Goal: Find specific page/section: Find specific page/section

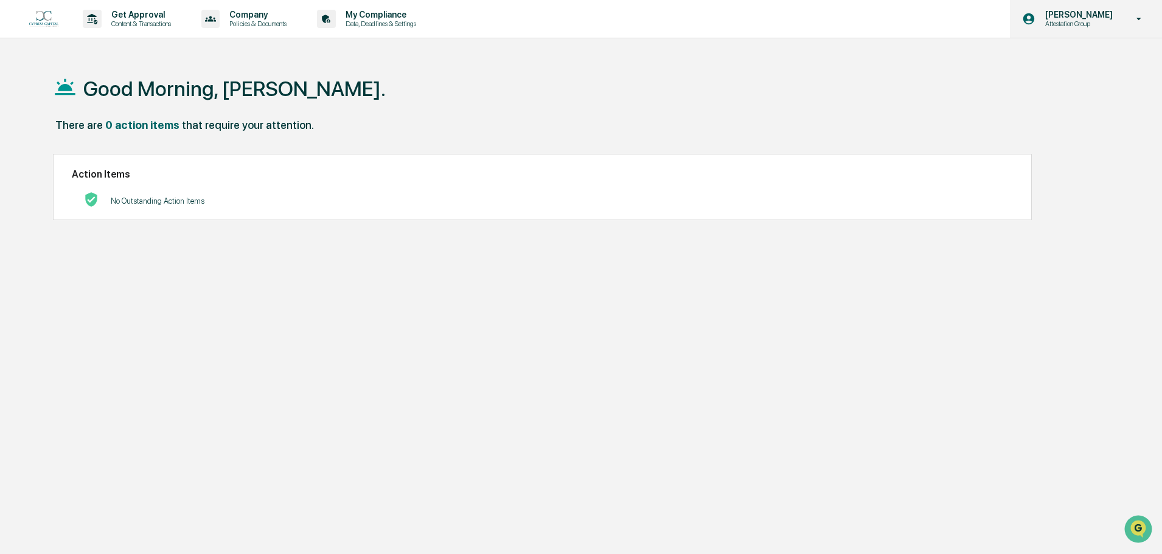
click at [1087, 21] on p "Attestation Group" at bounding box center [1076, 23] width 83 height 9
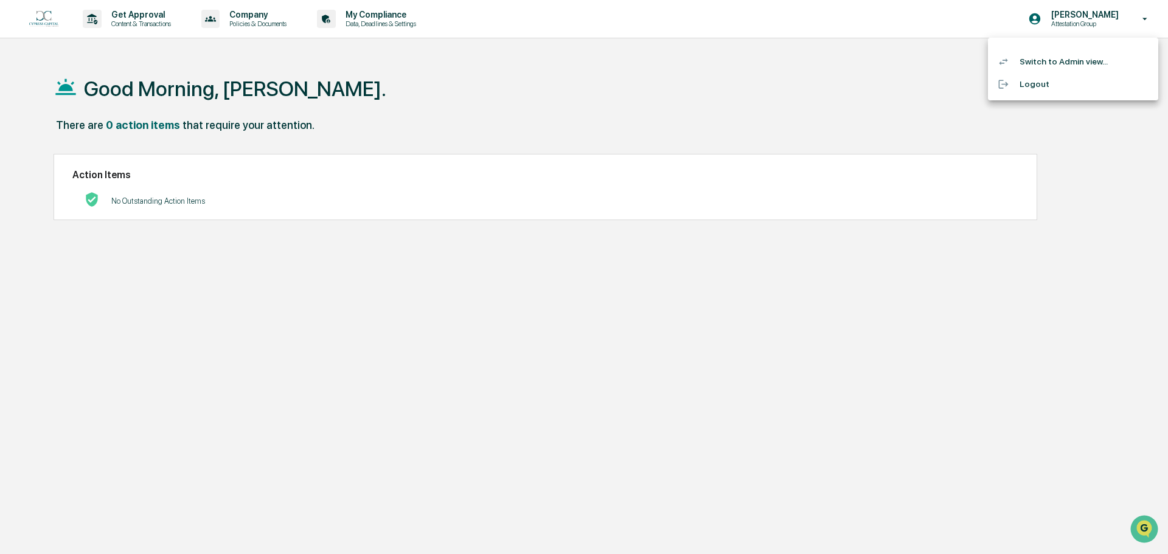
click at [1068, 60] on li "Switch to Admin view..." at bounding box center [1073, 61] width 170 height 23
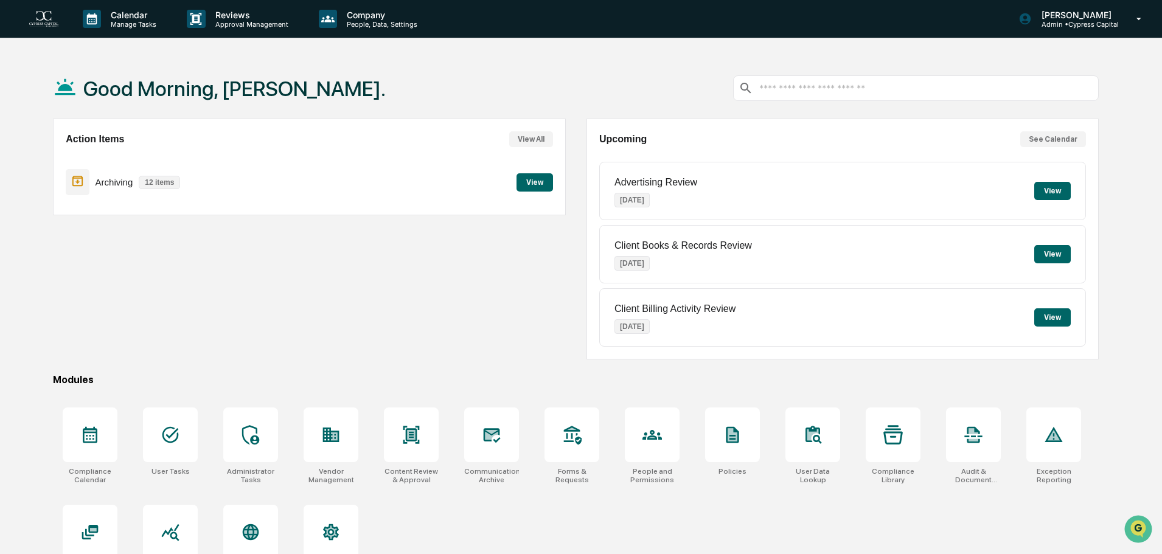
click at [541, 179] on button "View" at bounding box center [534, 182] width 36 height 18
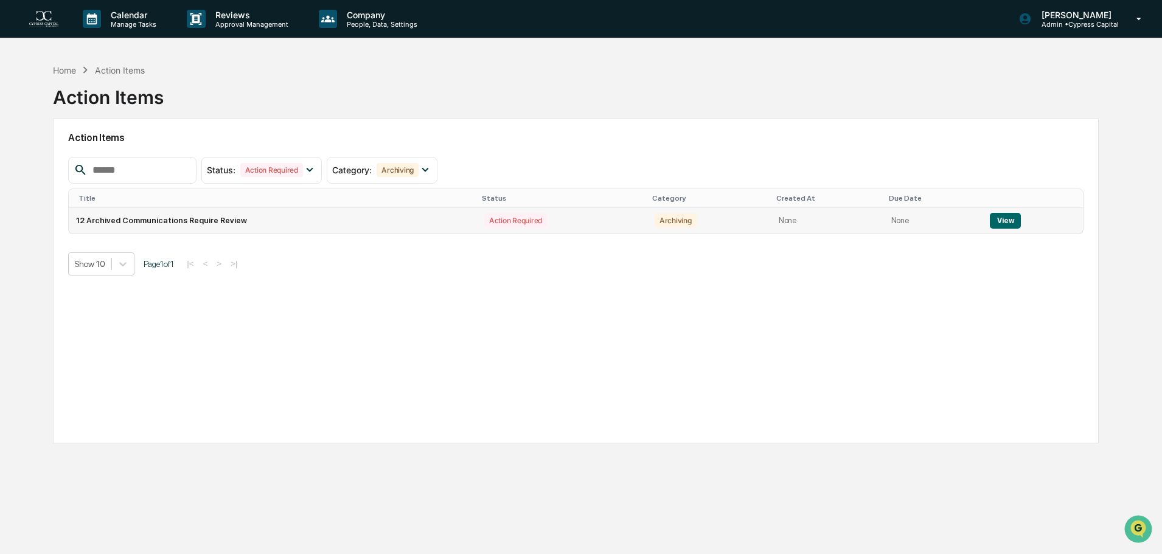
click at [1005, 212] on td "View" at bounding box center [1032, 221] width 100 height 26
click at [1005, 220] on button "View" at bounding box center [1005, 221] width 31 height 16
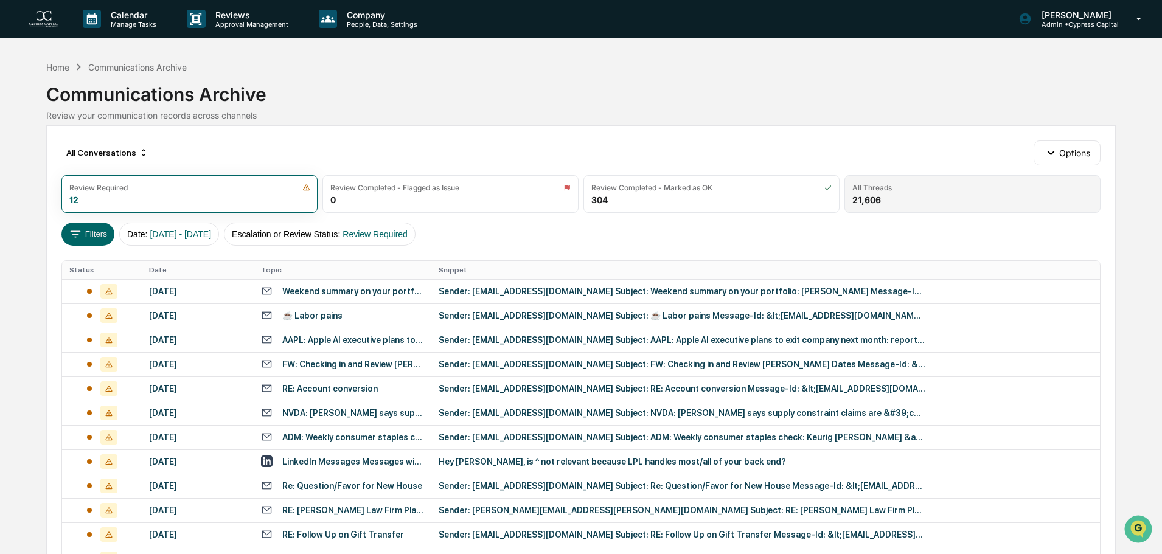
click at [894, 187] on div "All Threads" at bounding box center [972, 187] width 240 height 9
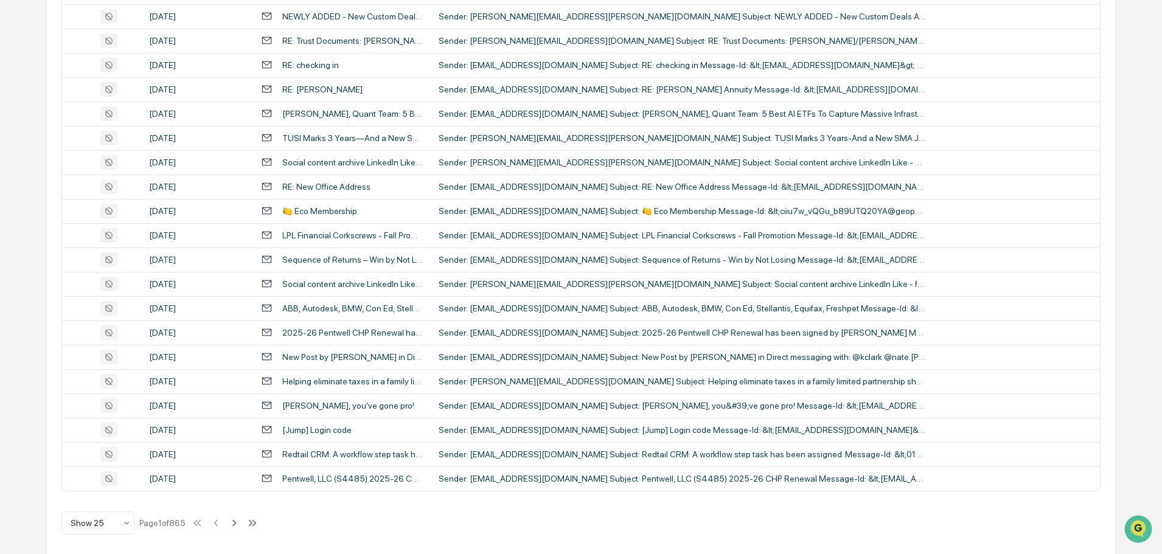
scroll to position [403, 0]
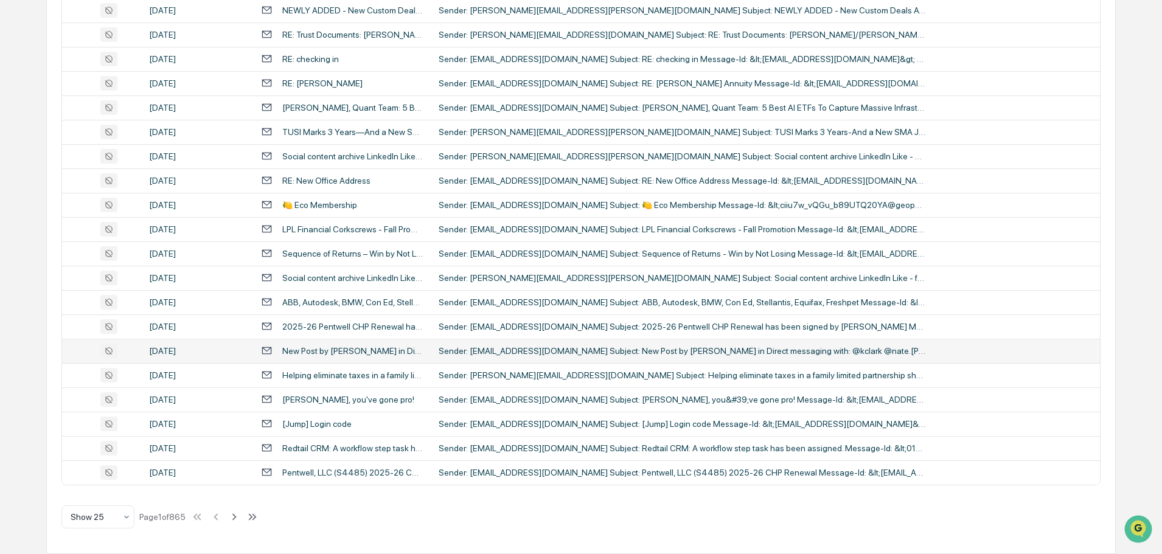
click at [527, 350] on div "Sender: [EMAIL_ADDRESS][DOMAIN_NAME] Subject: New Post by [PERSON_NAME] in Dire…" at bounding box center [682, 351] width 487 height 10
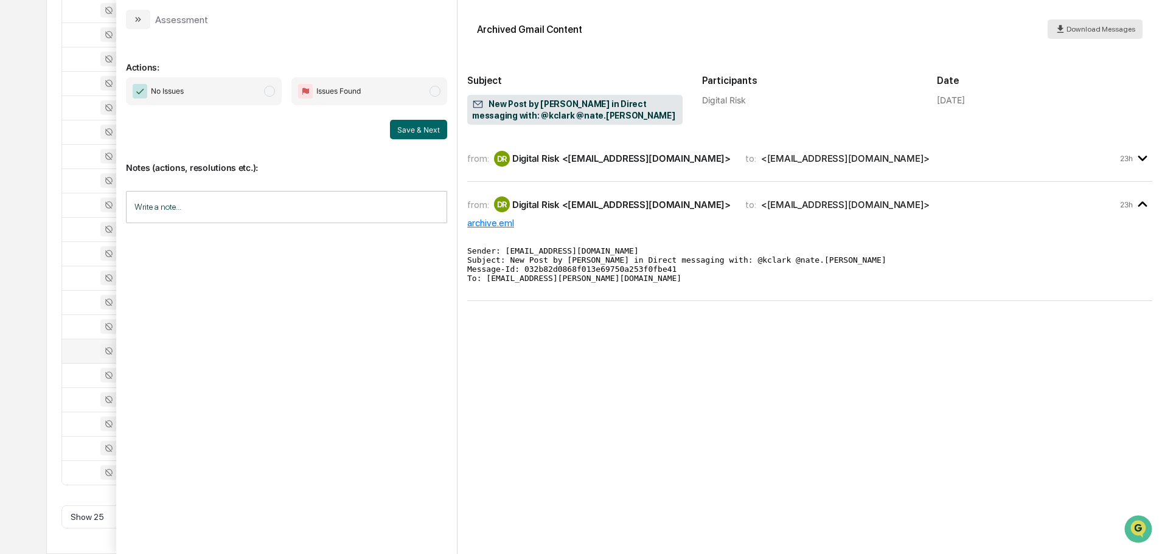
click at [1066, 32] on icon "modal" at bounding box center [1061, 30] width 12 height 12
click at [705, 160] on div "Digital Risk <[EMAIL_ADDRESS][DOMAIN_NAME]>" at bounding box center [621, 159] width 218 height 12
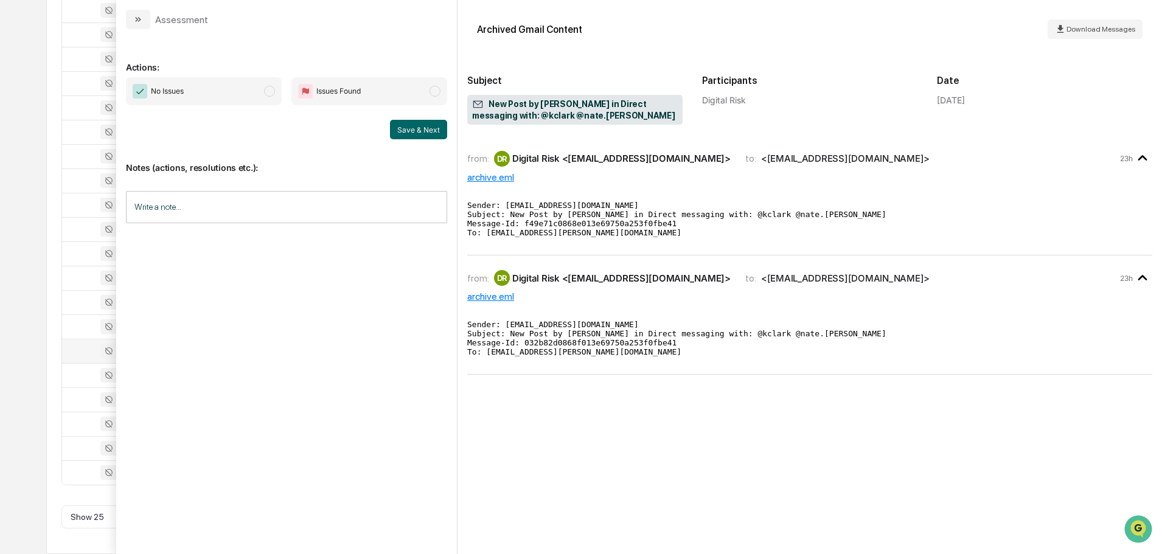
click at [505, 299] on div "archive.eml" at bounding box center [809, 297] width 685 height 12
click at [586, 119] on span "New Post by [PERSON_NAME] in Direct messaging with: @kclark @nate.[PERSON_NAME]" at bounding box center [575, 110] width 206 height 23
click at [560, 96] on div "New Post by [PERSON_NAME] in Direct messaging with: @kclark @nate.[PERSON_NAME]" at bounding box center [574, 110] width 215 height 30
drag, startPoint x: 456, startPoint y: 80, endPoint x: 642, endPoint y: 116, distance: 189.1
click at [457, 80] on div "Assessment Actions: No Issues Issues Found Save & Next Notes (actions, resoluti…" at bounding box center [286, 277] width 341 height 554
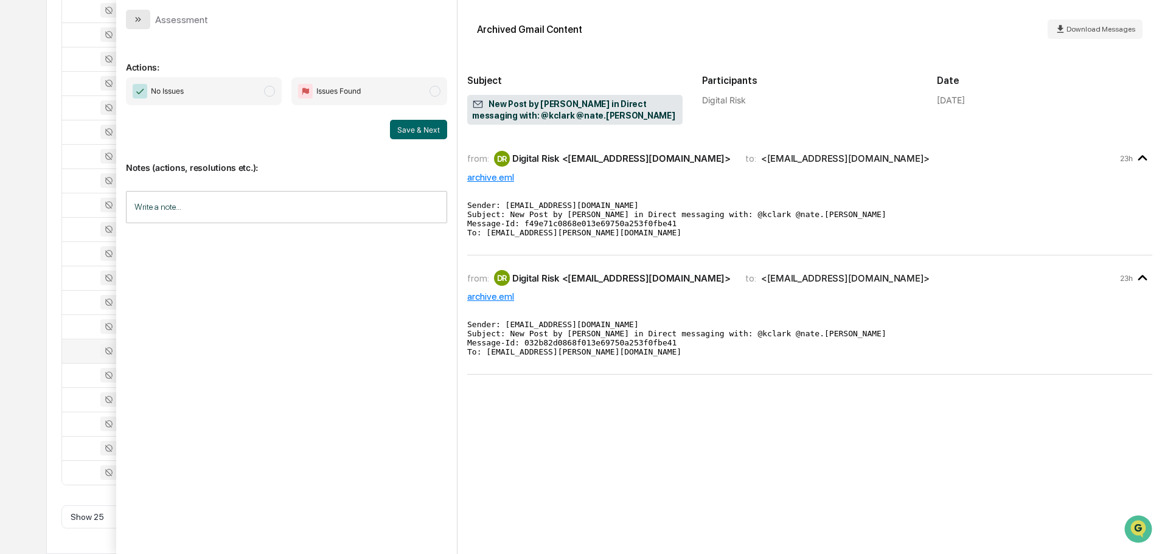
click at [139, 19] on icon "modal" at bounding box center [138, 20] width 10 height 10
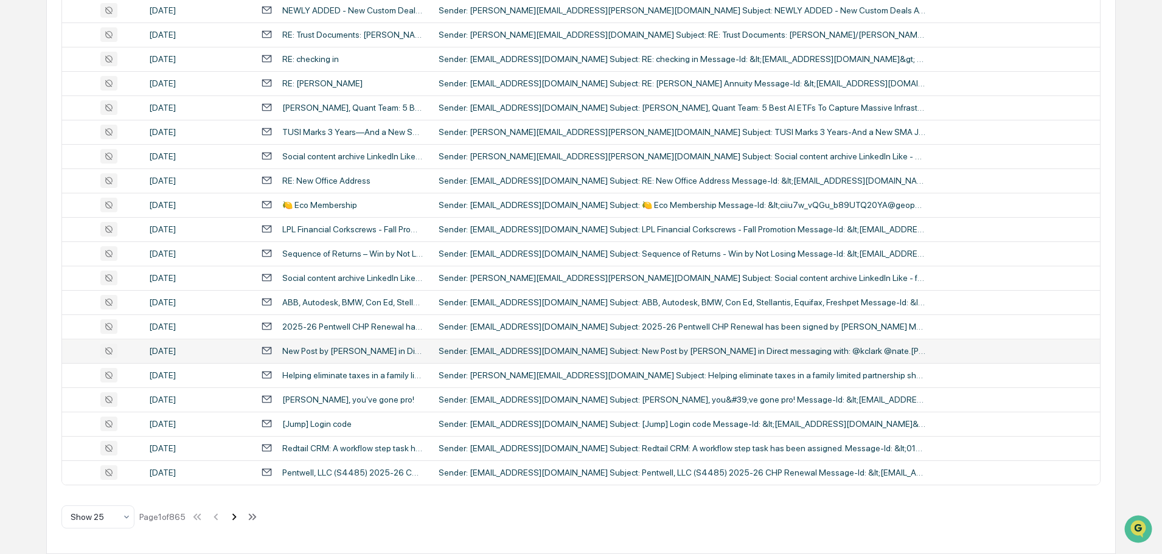
click at [240, 519] on icon at bounding box center [233, 516] width 13 height 13
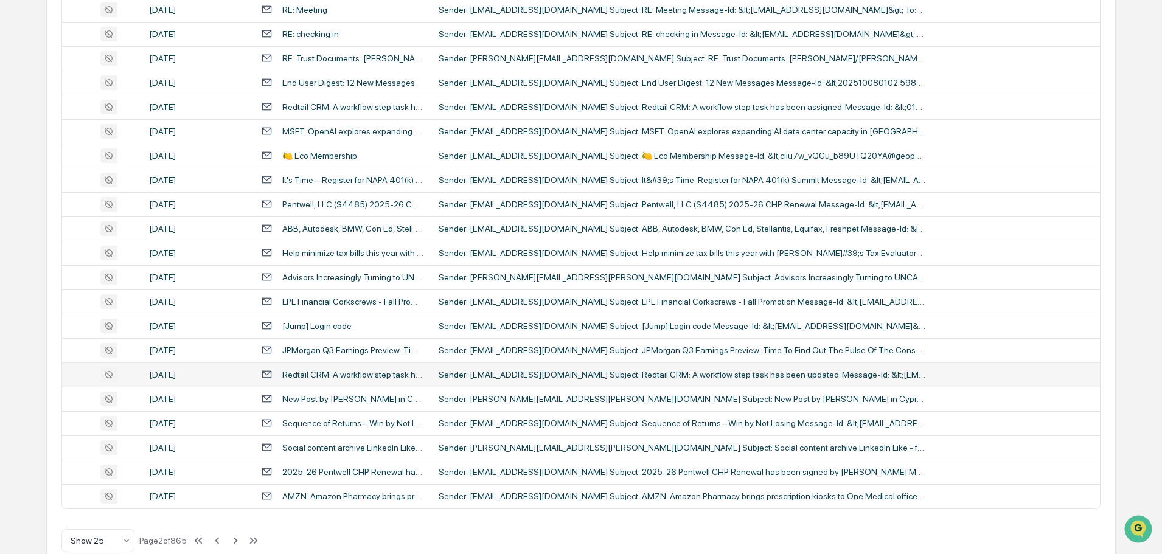
scroll to position [403, 0]
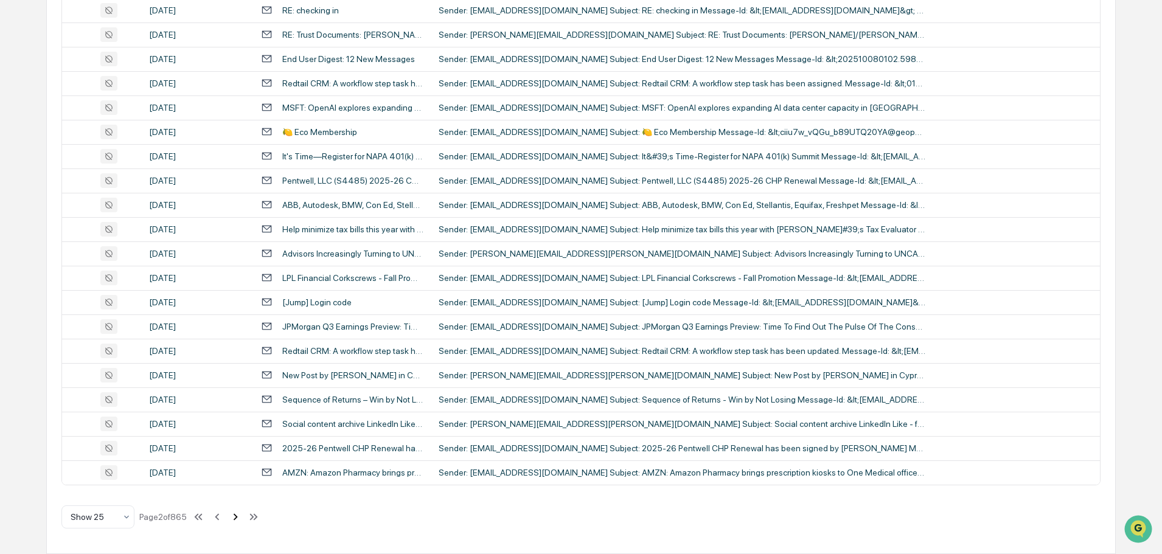
drag, startPoint x: 224, startPoint y: 523, endPoint x: 236, endPoint y: 518, distance: 12.3
click at [237, 527] on div "Show 25 Page 2 of 865" at bounding box center [160, 517] width 199 height 24
click at [236, 515] on icon at bounding box center [235, 516] width 13 height 13
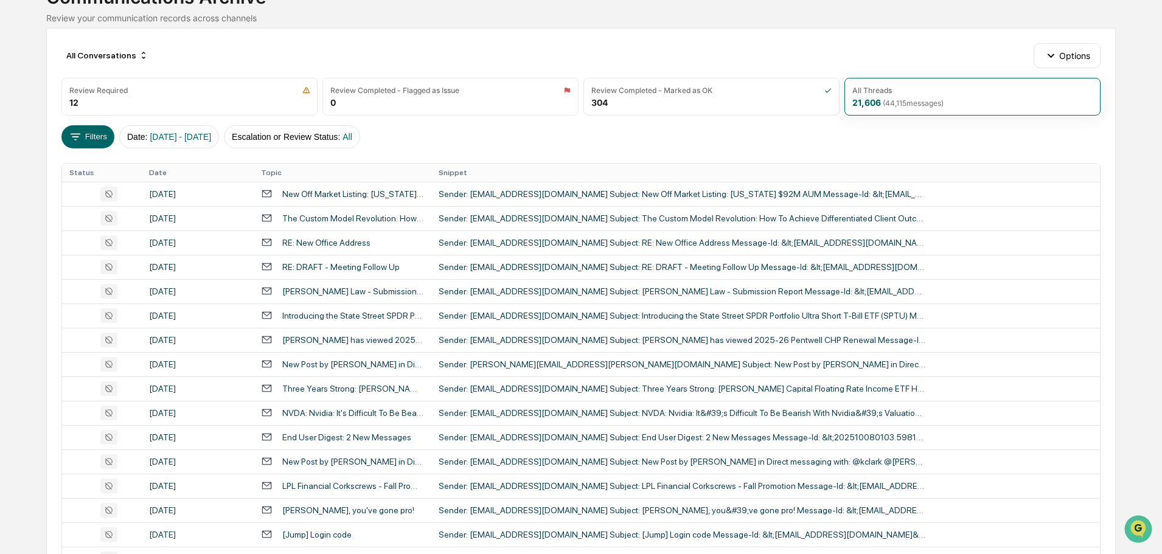
scroll to position [98, 0]
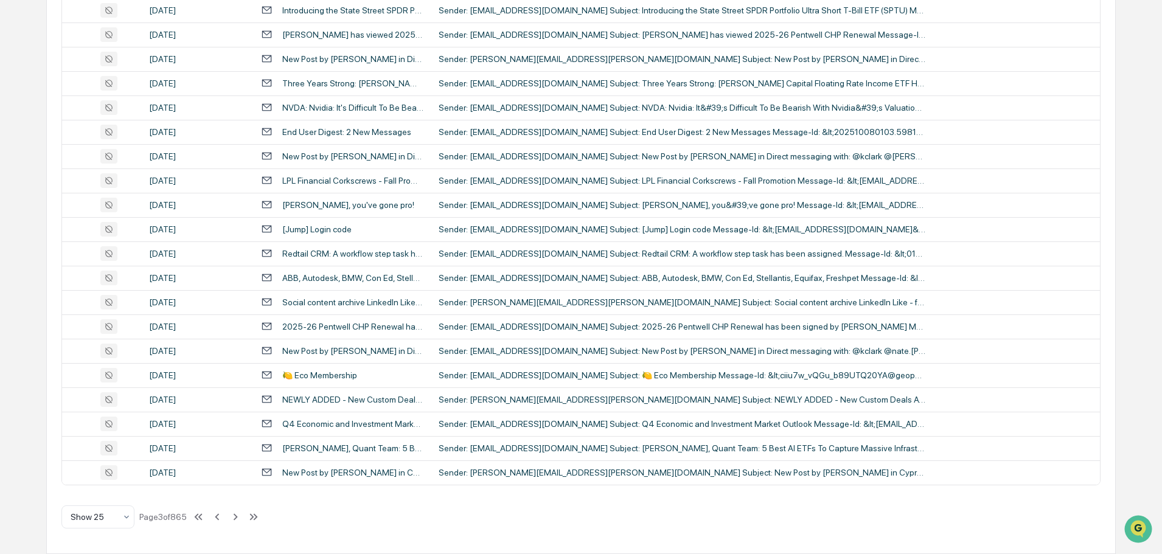
click at [240, 515] on icon at bounding box center [235, 516] width 13 height 13
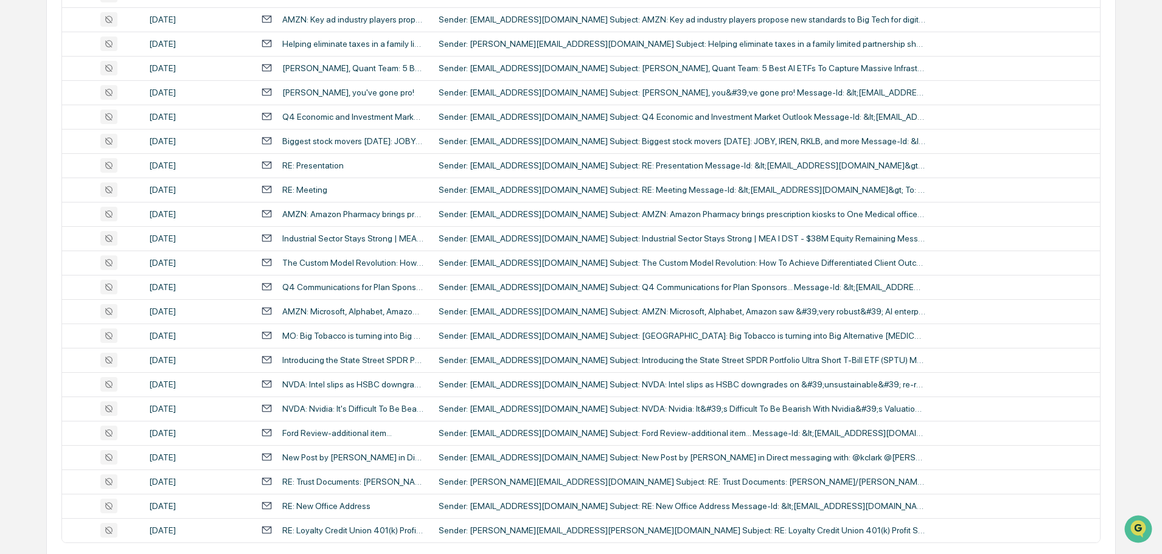
scroll to position [344, 0]
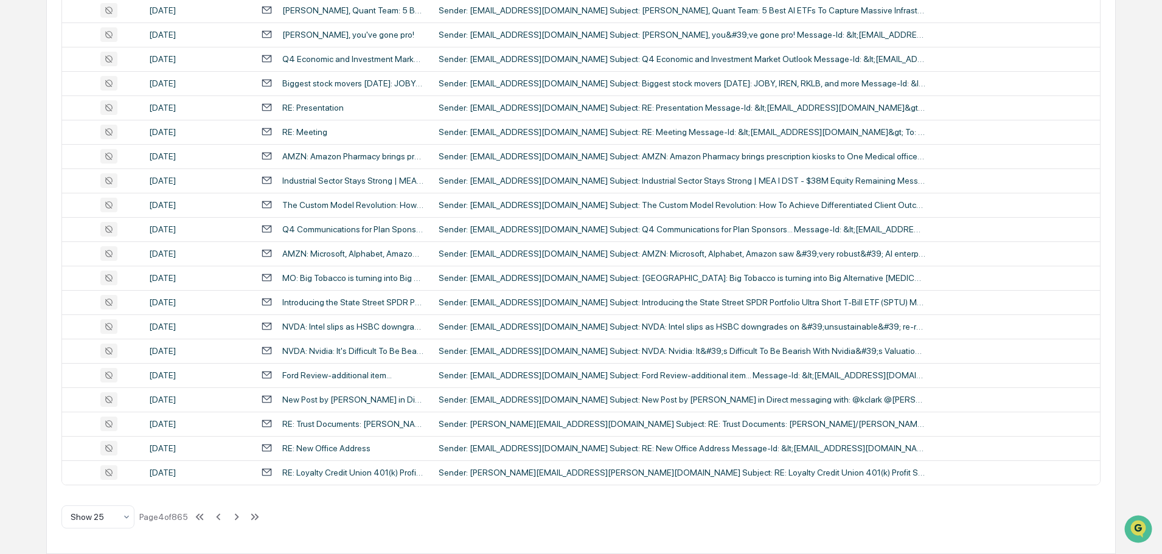
click at [240, 515] on icon at bounding box center [236, 516] width 13 height 13
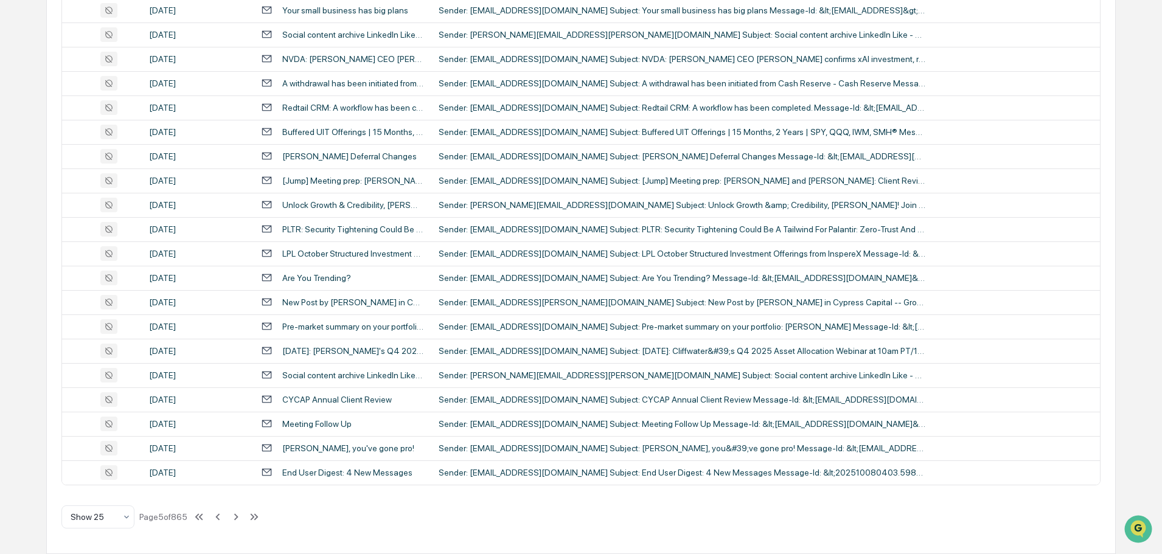
scroll to position [403, 0]
click at [240, 515] on icon at bounding box center [235, 516] width 13 height 13
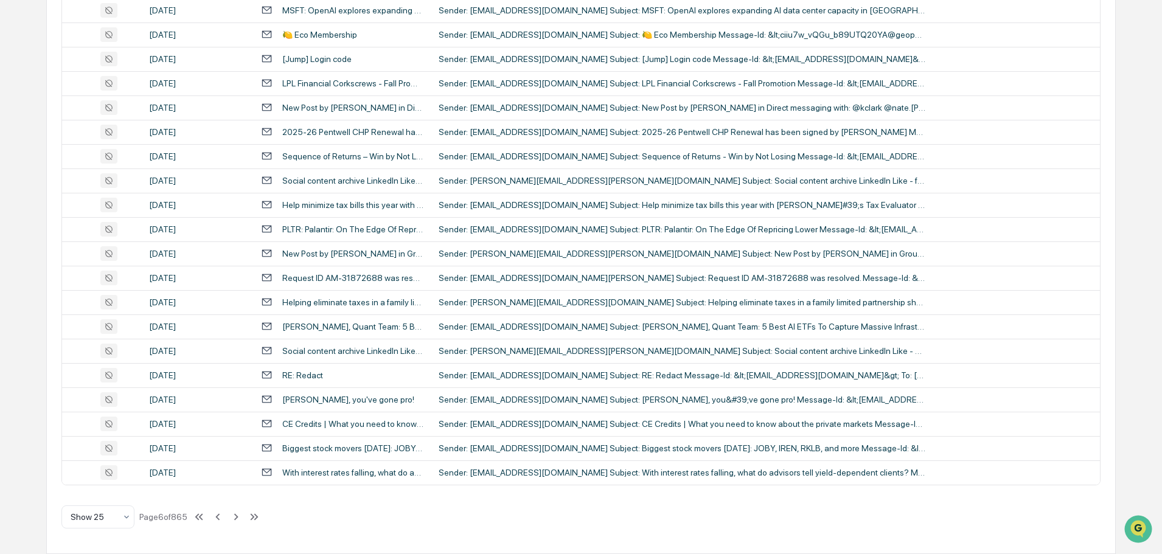
click at [240, 515] on icon at bounding box center [235, 516] width 13 height 13
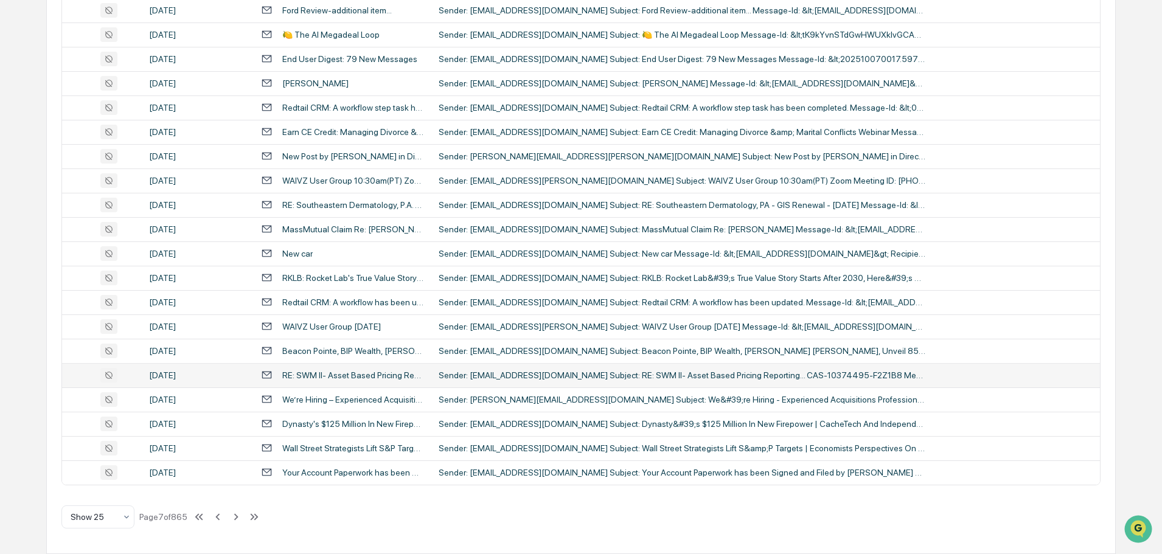
click at [235, 516] on icon at bounding box center [235, 516] width 13 height 13
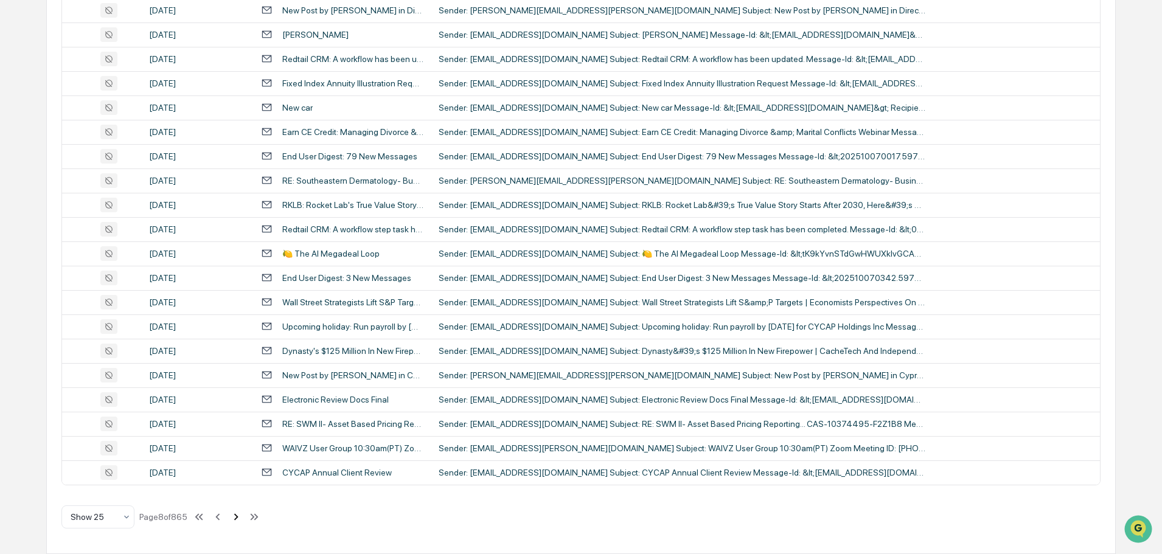
click at [243, 516] on icon at bounding box center [235, 516] width 13 height 13
